Goal: Information Seeking & Learning: Learn about a topic

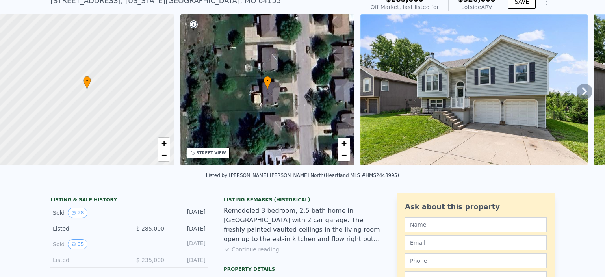
scroll to position [36, 0]
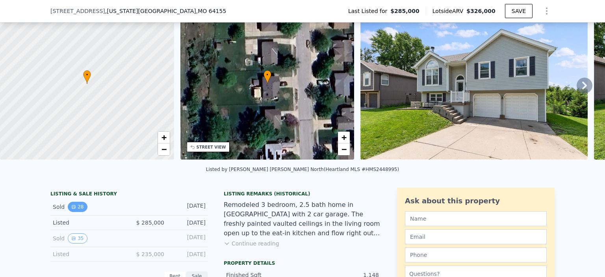
click at [76, 211] on button "28" at bounding box center [77, 207] width 19 height 10
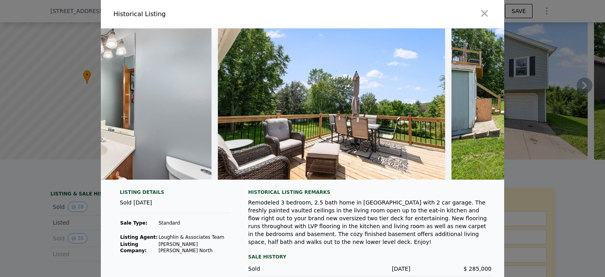
scroll to position [0, 5131]
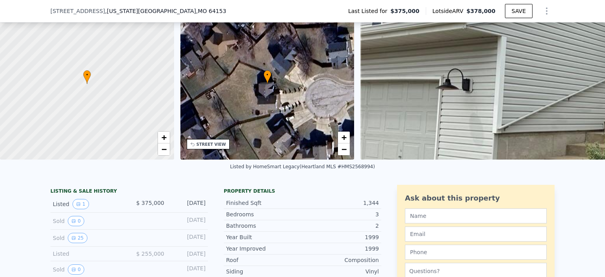
scroll to position [76, 0]
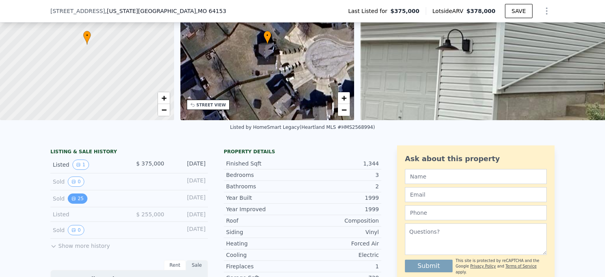
click at [74, 203] on button "25" at bounding box center [77, 198] width 19 height 10
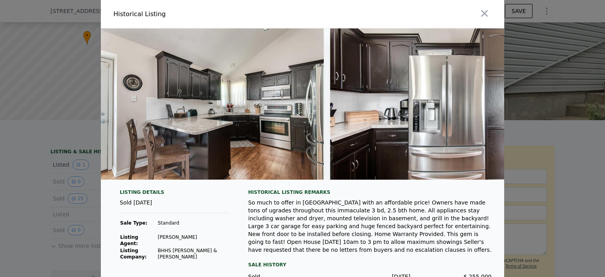
scroll to position [0, 1030]
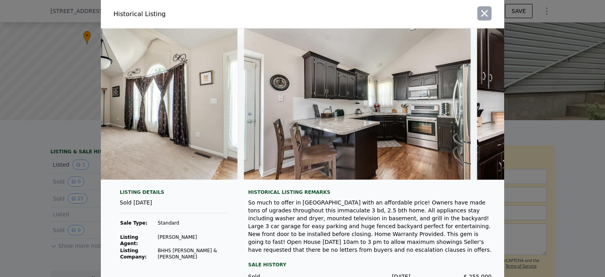
click at [485, 16] on icon "button" at bounding box center [484, 13] width 11 height 11
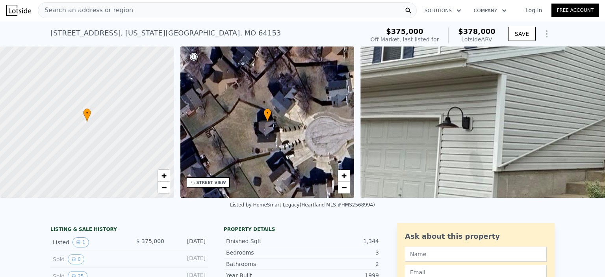
scroll to position [0, 0]
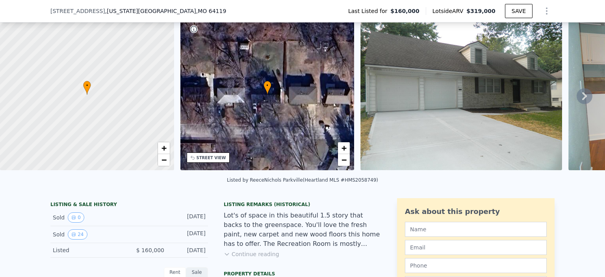
scroll to position [36, 0]
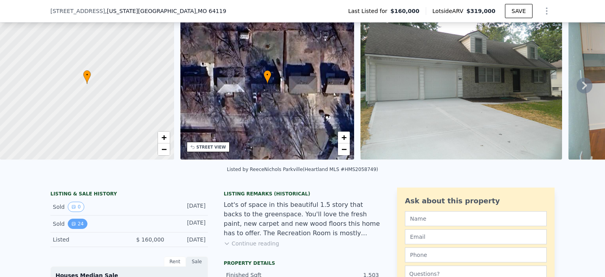
click at [74, 229] on button "24" at bounding box center [77, 224] width 19 height 10
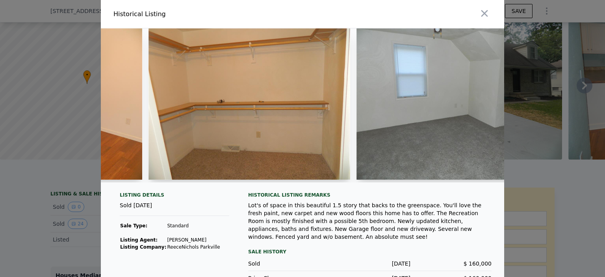
scroll to position [0, 3178]
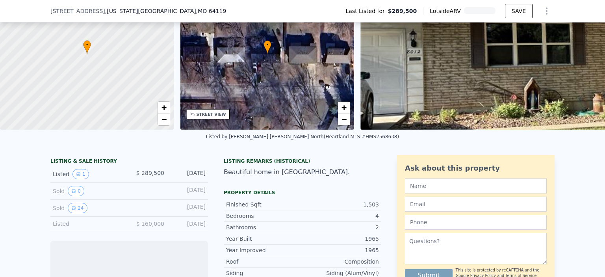
scroll to position [76, 0]
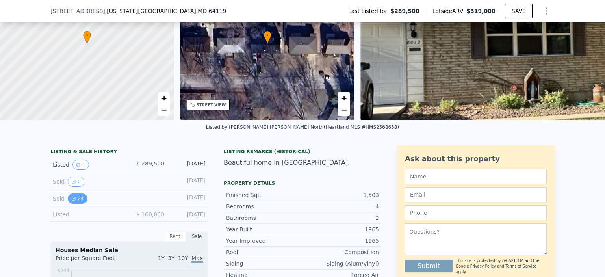
click at [79, 204] on button "24" at bounding box center [77, 198] width 19 height 10
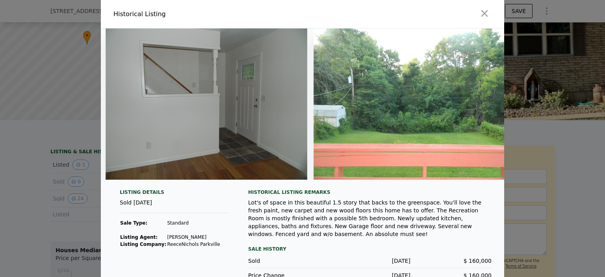
scroll to position [0, 1806]
